Goal: Check status

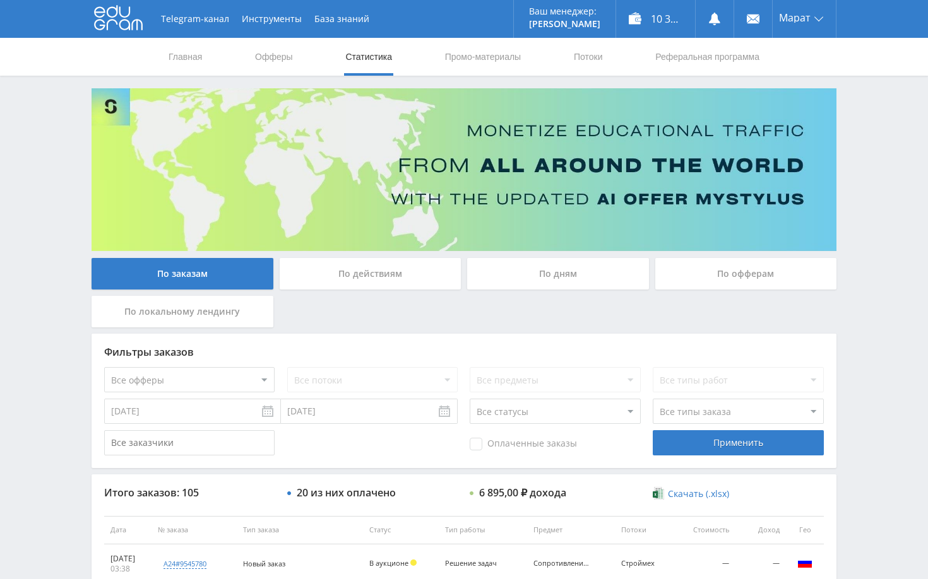
drag, startPoint x: 867, startPoint y: 135, endPoint x: 869, endPoint y: 145, distance: 9.8
click at [869, 141] on div "Telegram-канал Инструменты База знаний Ваш менеджер: [PERSON_NAME] Alex Online …" at bounding box center [464, 530] width 928 height 1060
click at [567, 278] on div "По дням" at bounding box center [558, 274] width 182 height 32
click at [0, 0] on input "По дням" at bounding box center [0, 0] width 0 height 0
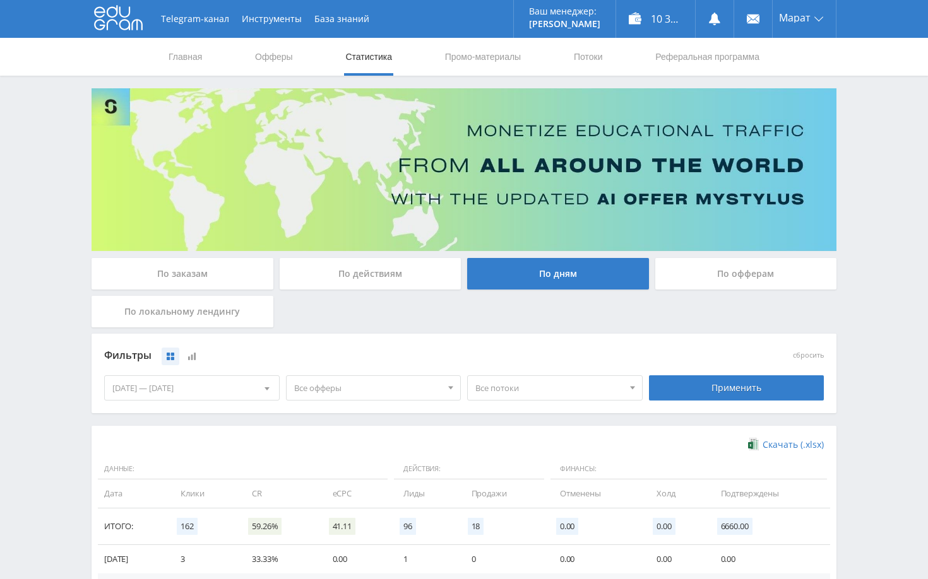
click at [882, 302] on div "Telegram-канал Инструменты База знаний Ваш менеджер: Alex Alex Online @edugram_…" at bounding box center [464, 413] width 928 height 826
click at [211, 274] on div "По заказам" at bounding box center [183, 274] width 182 height 32
click at [0, 0] on input "По заказам" at bounding box center [0, 0] width 0 height 0
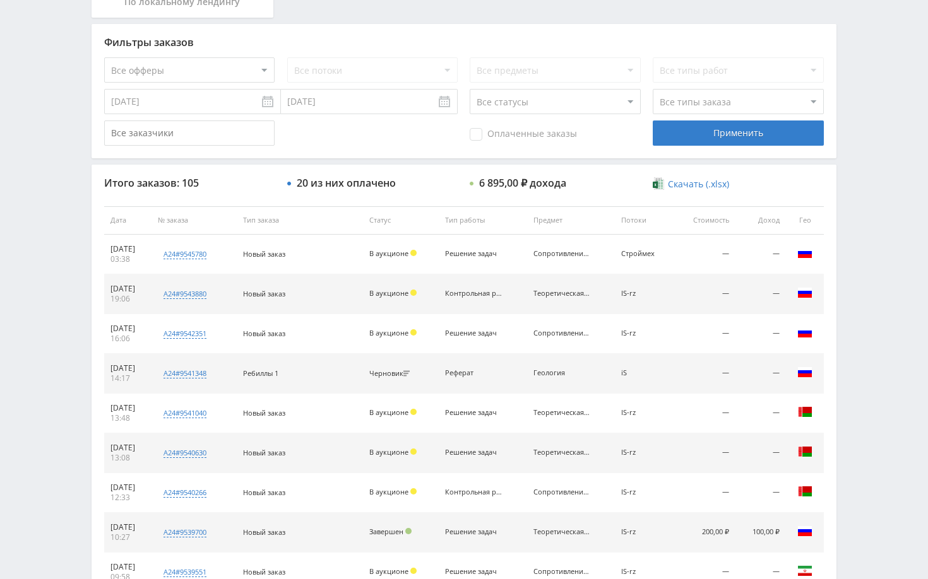
scroll to position [379, 0]
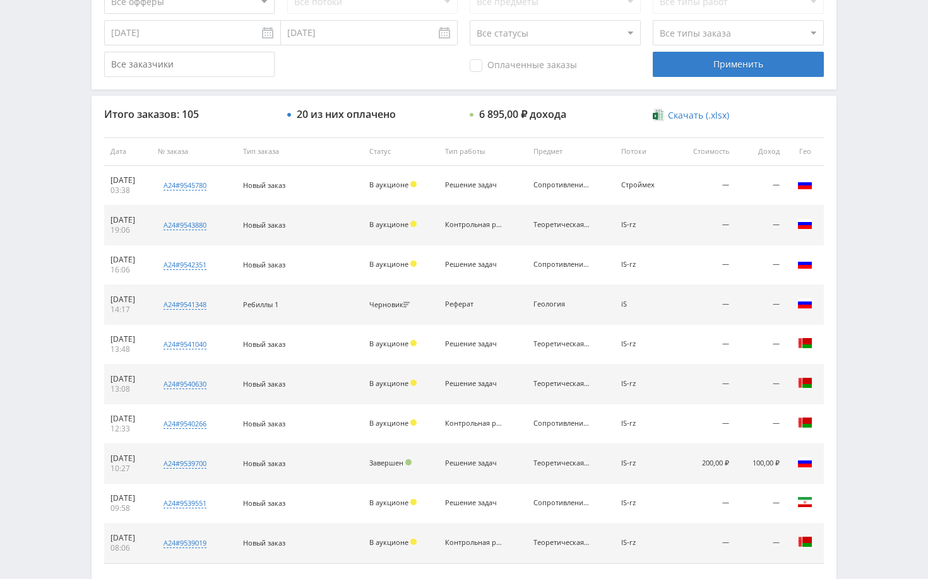
click at [867, 206] on div "Telegram-канал Инструменты База знаний Ваш менеджер: [PERSON_NAME] Online @edug…" at bounding box center [464, 151] width 928 height 1060
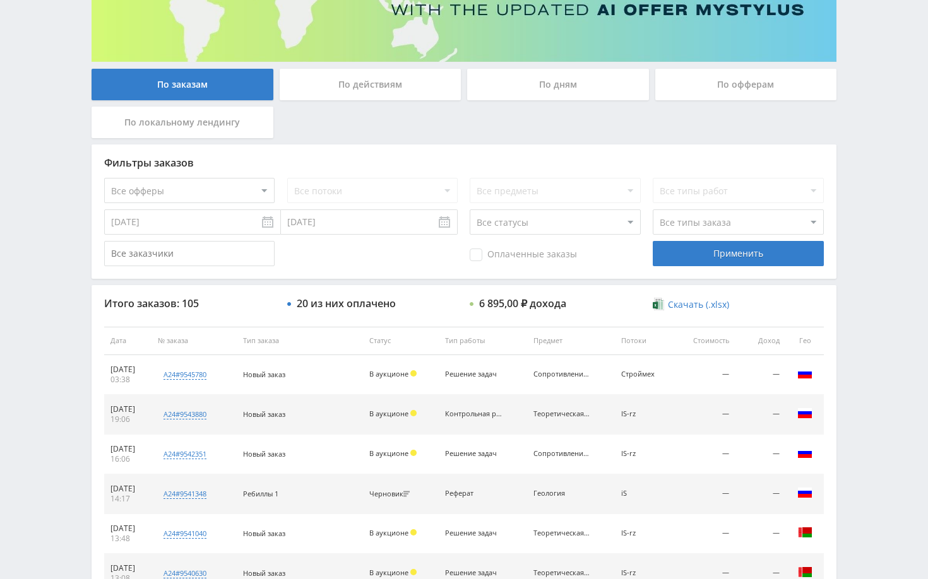
scroll to position [252, 0]
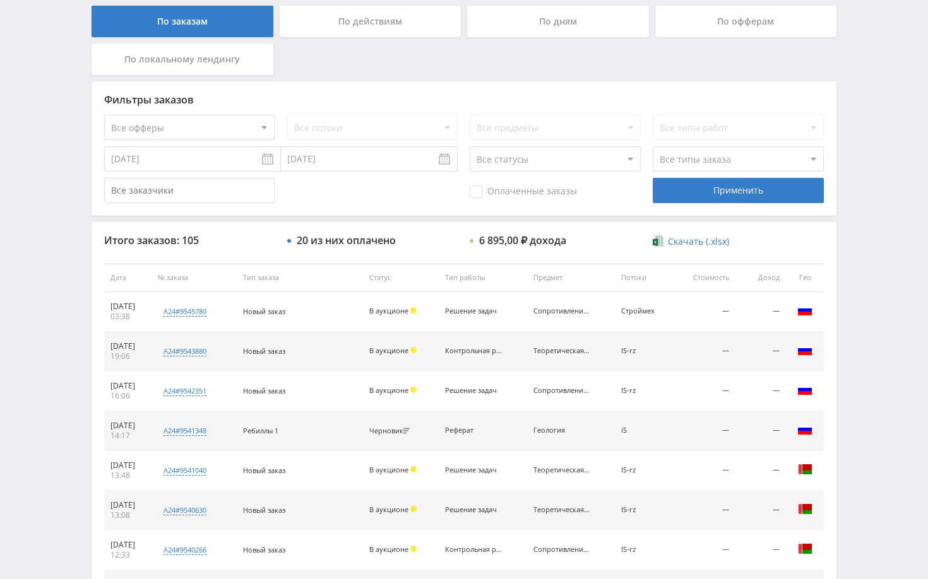
click at [870, 330] on div "Telegram-канал Инструменты База знаний Ваш менеджер: [PERSON_NAME] Online @edug…" at bounding box center [464, 278] width 928 height 1060
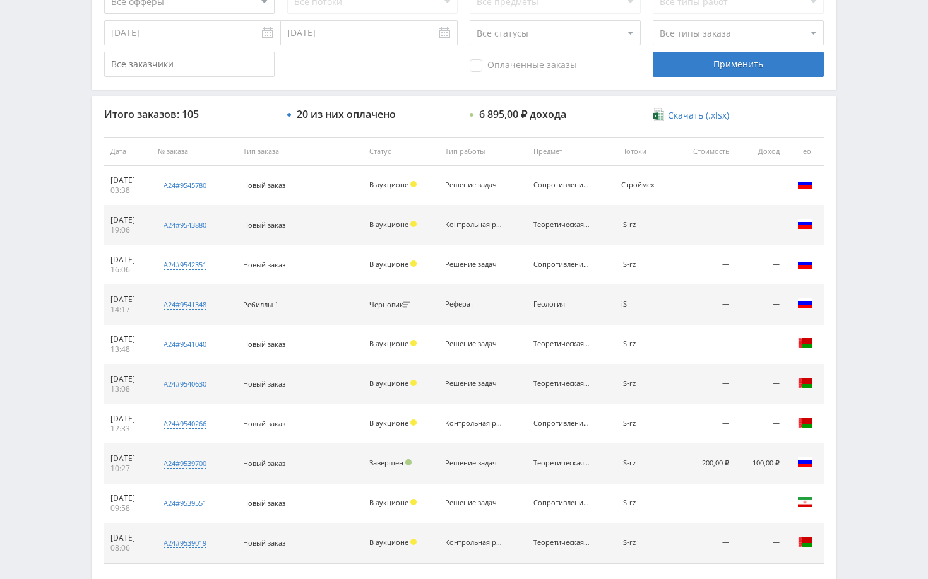
scroll to position [316, 0]
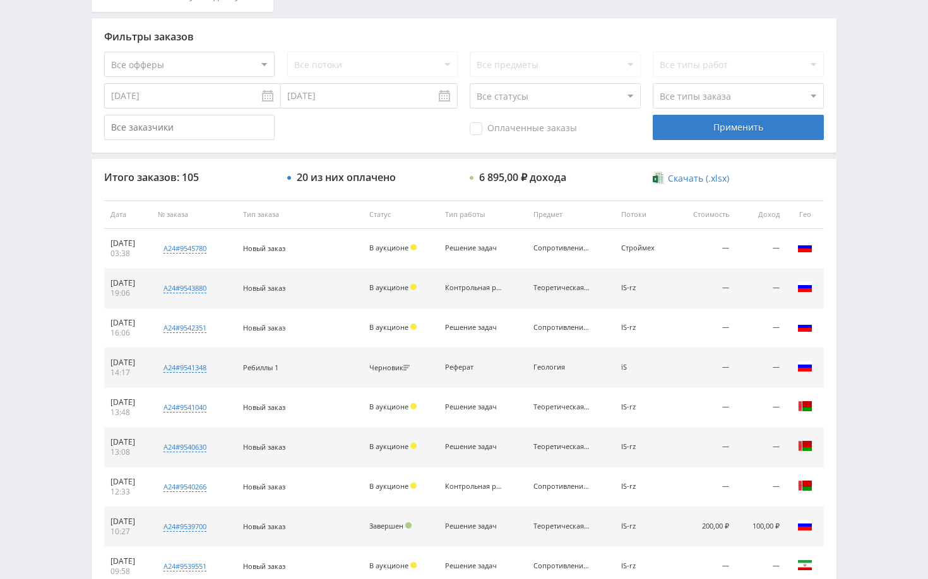
click at [873, 211] on div "Telegram-канал Инструменты База знаний Ваш менеджер: [PERSON_NAME] Online @edug…" at bounding box center [464, 214] width 928 height 1060
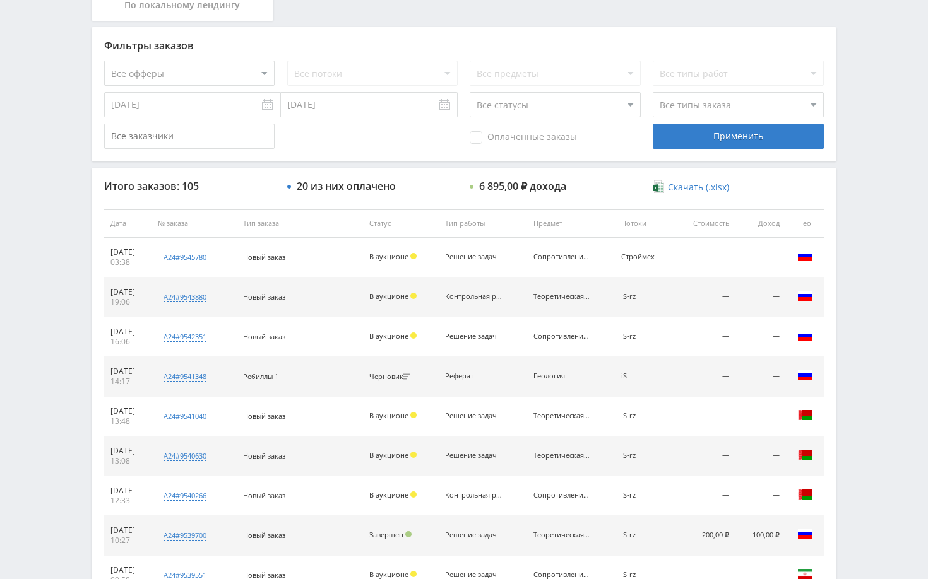
scroll to position [0, 0]
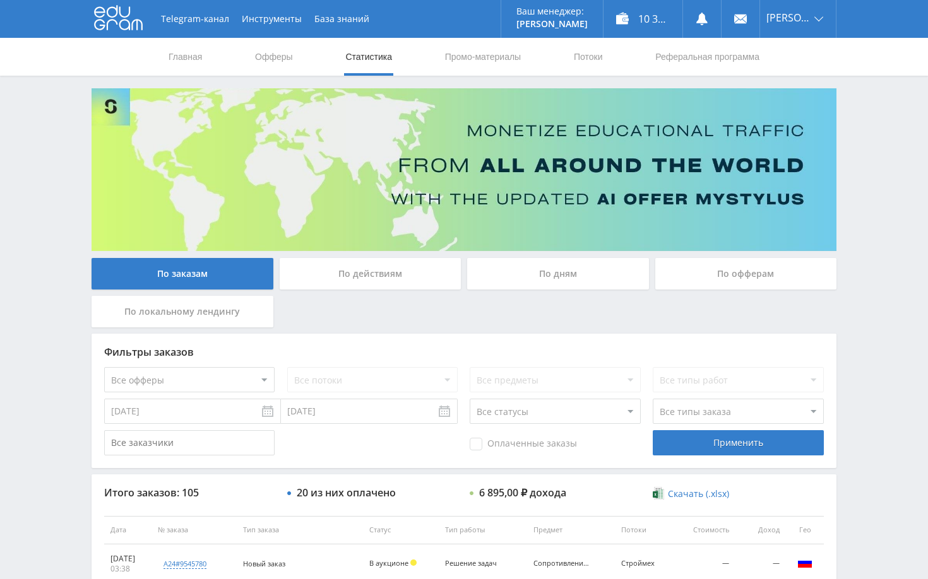
click at [863, 196] on div "Telegram-канал Инструменты База знаний Ваш менеджер: [PERSON_NAME] Online @edug…" at bounding box center [464, 530] width 928 height 1060
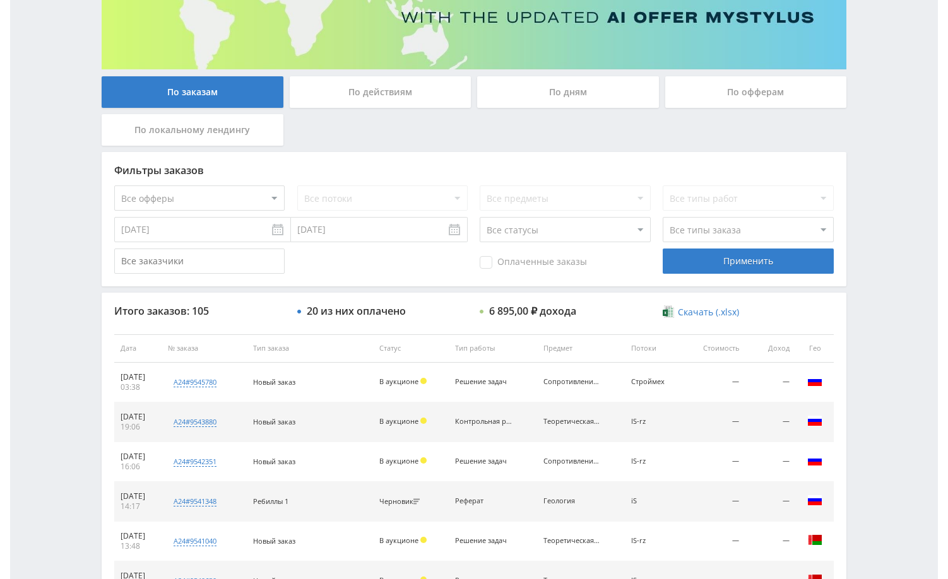
scroll to position [63, 0]
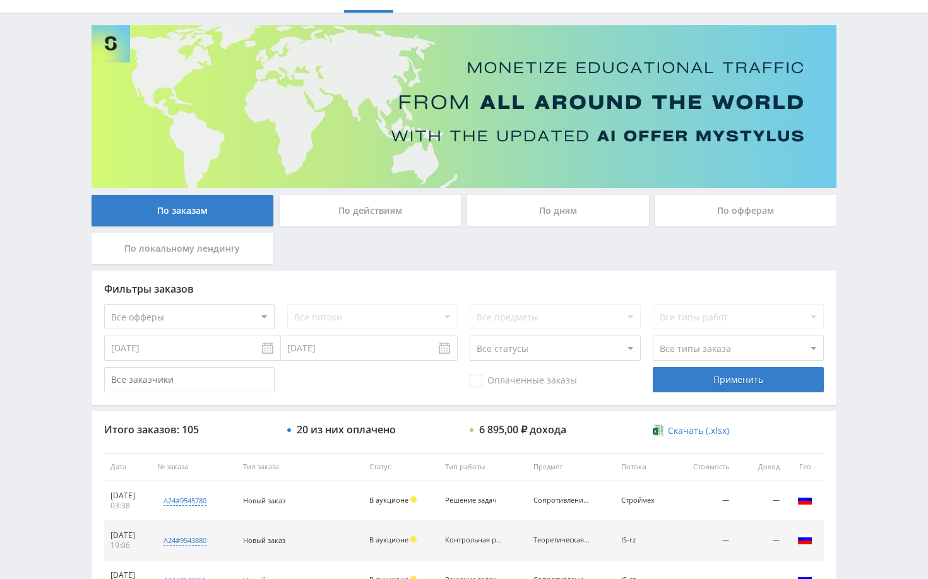
click at [868, 176] on div "Telegram-канал Инструменты База знаний Ваш менеджер: [PERSON_NAME] Online @edug…" at bounding box center [464, 467] width 928 height 1060
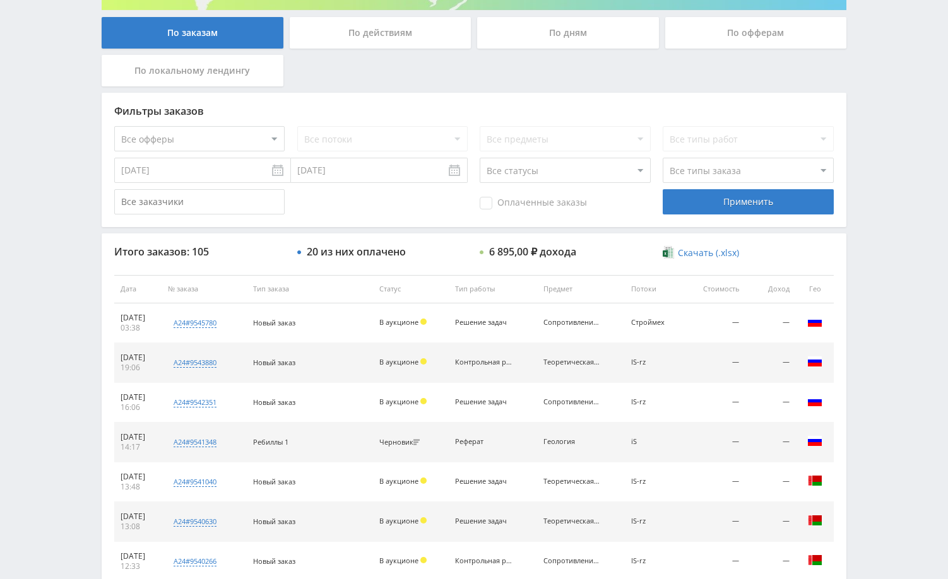
scroll to position [252, 0]
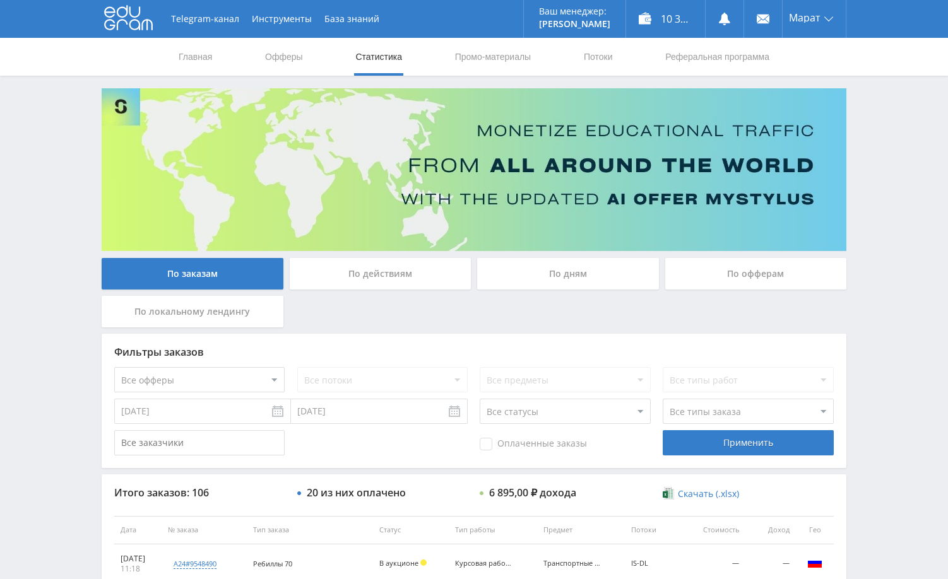
click at [906, 213] on div "Telegram-канал Инструменты База знаний Ваш менеджер: [PERSON_NAME] Online @edug…" at bounding box center [474, 530] width 948 height 1060
